Goal: Navigation & Orientation: Find specific page/section

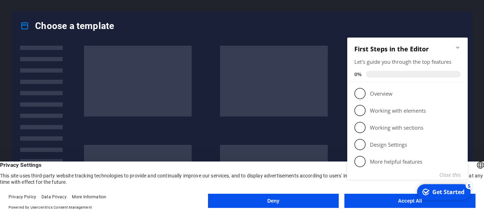
click div "checkmark Get Started 5 First Steps in the Editor Let's guide you through the t…"
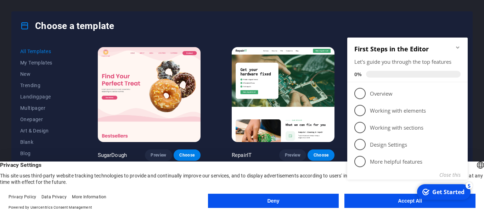
click div "checkmark Get Started 5 First Steps in the Editor Let's guide you through the t…"
click at [285, 80] on img at bounding box center [283, 94] width 103 height 95
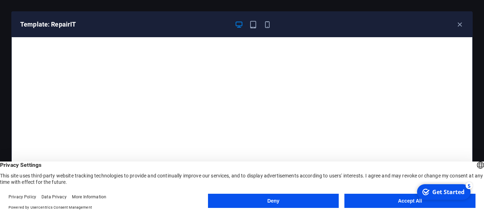
click at [364, 198] on button "Accept All" at bounding box center [410, 201] width 131 height 14
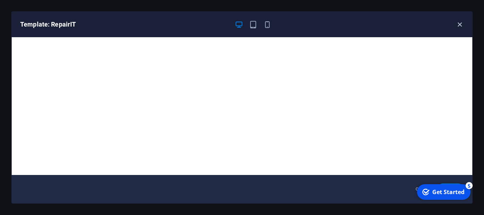
click at [458, 23] on icon "button" at bounding box center [460, 25] width 8 height 8
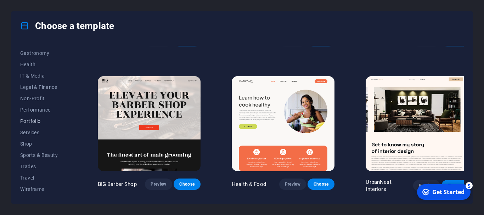
scroll to position [918, 0]
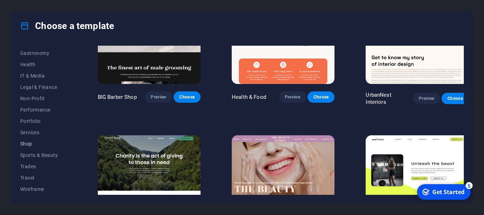
click at [27, 145] on span "Shop" at bounding box center [43, 144] width 46 height 6
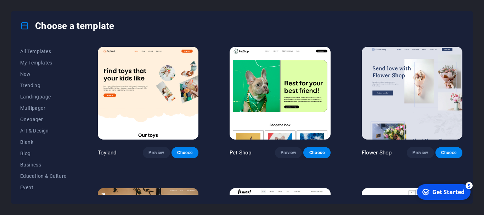
scroll to position [0, 0]
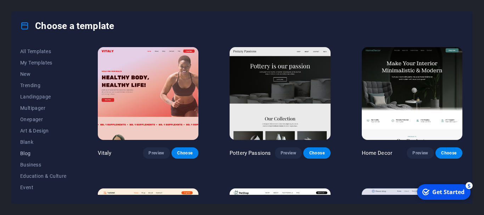
click at [24, 155] on span "Blog" at bounding box center [43, 154] width 46 height 6
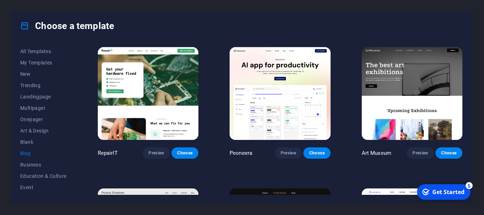
click at [28, 155] on span "Blog" at bounding box center [43, 154] width 46 height 6
click at [32, 54] on span "All Templates" at bounding box center [43, 52] width 46 height 6
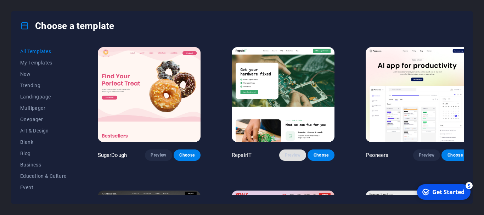
drag, startPoint x: 287, startPoint y: 151, endPoint x: 278, endPoint y: 153, distance: 9.8
click at [279, 153] on button "Preview" at bounding box center [292, 155] width 27 height 11
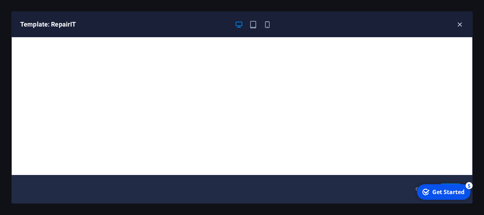
click at [459, 23] on icon "button" at bounding box center [460, 25] width 8 height 8
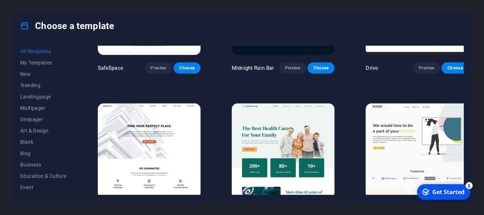
scroll to position [1524, 0]
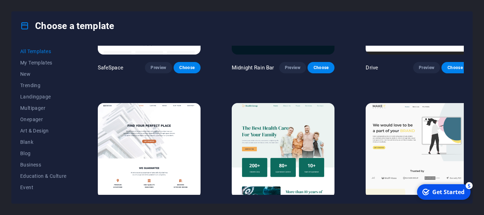
click at [286, 208] on span "Preview" at bounding box center [293, 211] width 16 height 6
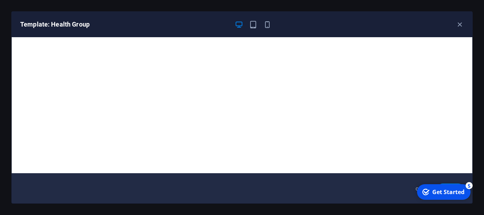
scroll to position [0, 0]
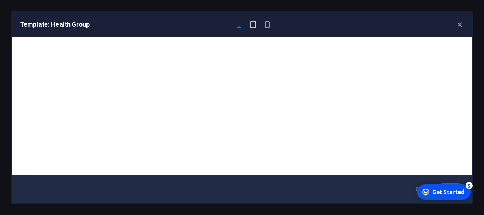
click at [254, 21] on icon "button" at bounding box center [253, 25] width 8 height 8
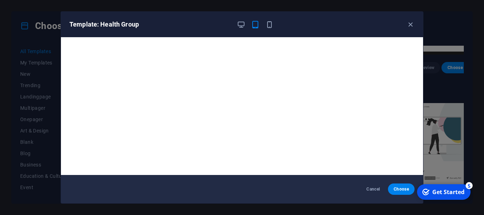
click at [272, 19] on div "Template: Health Group" at bounding box center [242, 25] width 362 height 26
click at [272, 22] on icon "button" at bounding box center [269, 25] width 8 height 8
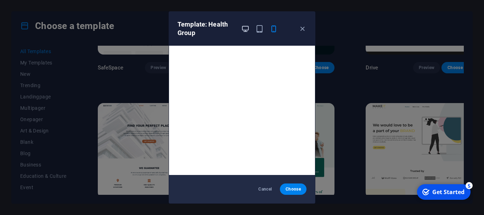
click at [247, 25] on icon "button" at bounding box center [245, 29] width 8 height 8
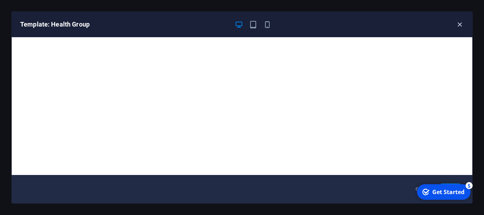
click at [461, 24] on icon "button" at bounding box center [460, 25] width 8 height 8
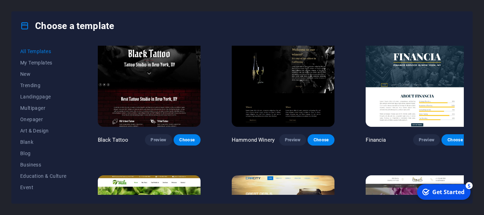
scroll to position [4679, 0]
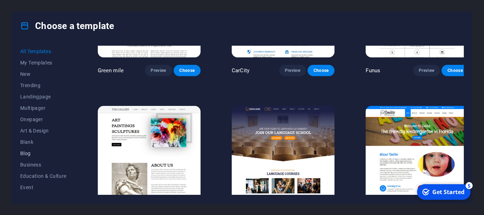
click at [25, 153] on span "Blog" at bounding box center [43, 154] width 46 height 6
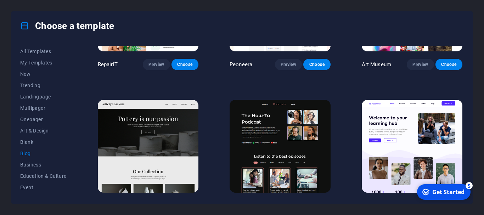
scroll to position [28, 0]
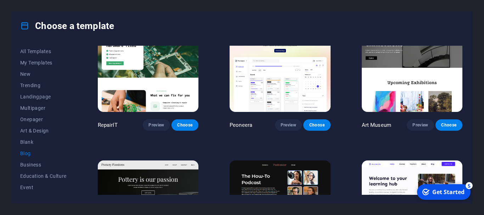
click at [22, 151] on span "Blog" at bounding box center [43, 154] width 46 height 6
click at [27, 139] on span "Blank" at bounding box center [43, 142] width 46 height 6
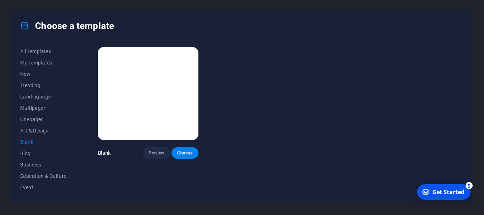
scroll to position [0, 0]
click at [27, 151] on span "Blog" at bounding box center [43, 154] width 46 height 6
